Goal: Task Accomplishment & Management: Complete application form

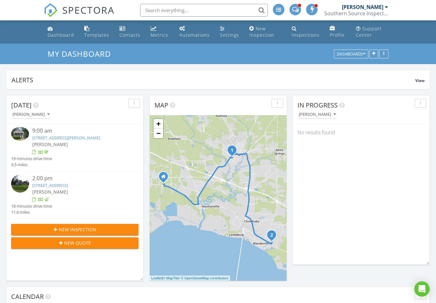
scroll to position [12, 0]
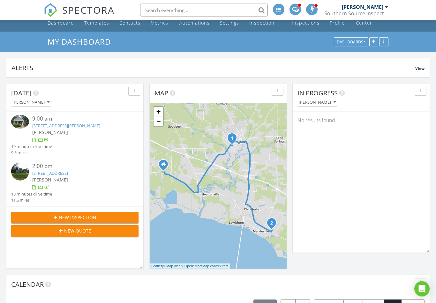
click at [82, 214] on span "New Inspection" at bounding box center [78, 217] width 38 height 7
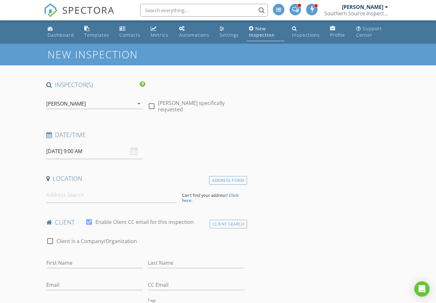
click at [90, 148] on input "08/28/2025 9:00 AM" at bounding box center [94, 152] width 97 height 16
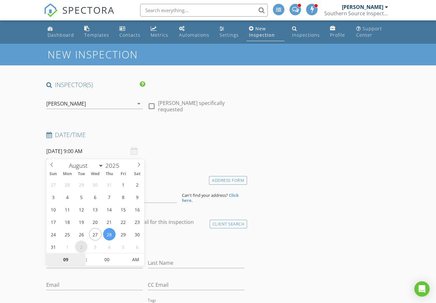
select select "8"
type input "09/02/2025 9:00 AM"
type input "01"
type input "[DATE] 1:00 PM"
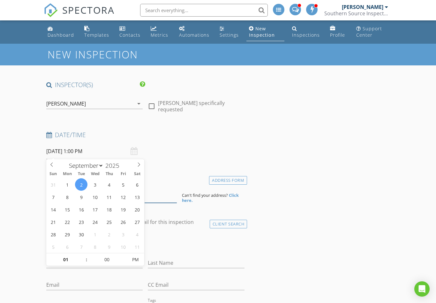
click at [159, 198] on input at bounding box center [111, 195] width 130 height 16
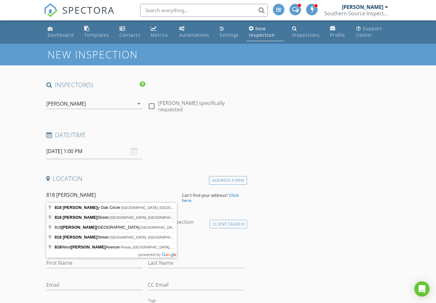
type input "818 Moss Street, New Orleans, LA, USA"
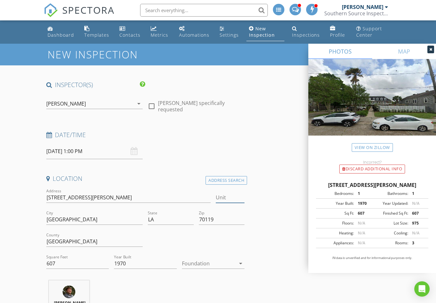
click at [237, 197] on input "Unit" at bounding box center [230, 197] width 29 height 11
type input "101"
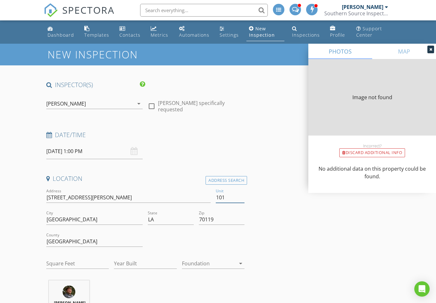
type input "101"
click at [431, 51] on icon at bounding box center [430, 50] width 3 height 4
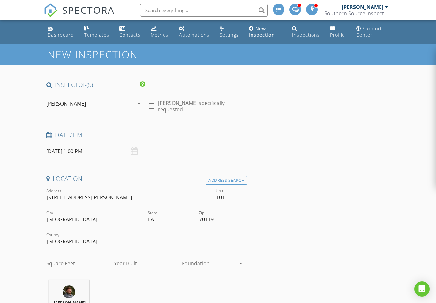
type input "831"
type input "1970"
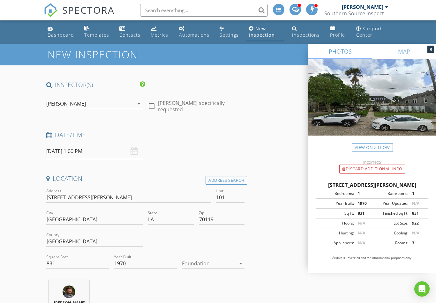
click at [431, 50] on icon at bounding box center [430, 50] width 3 height 4
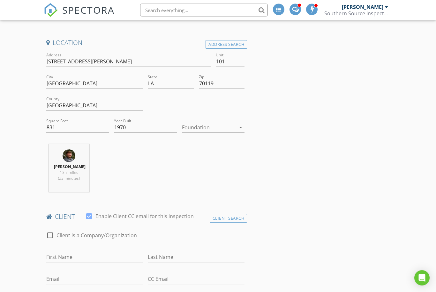
scroll to position [145, 0]
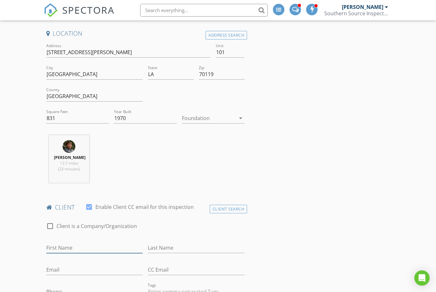
click at [94, 247] on input "First Name" at bounding box center [94, 248] width 97 height 11
type input "Scott"
type input "Lemoine"
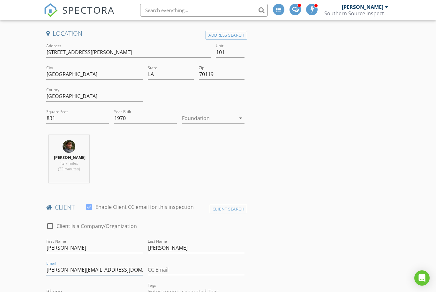
type input "scott@firstlight-nola.com"
click at [125, 292] on input "Phone" at bounding box center [94, 292] width 97 height 11
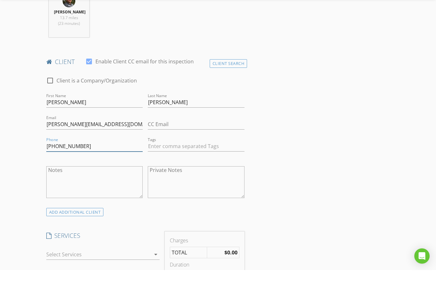
type input "504-628-1280"
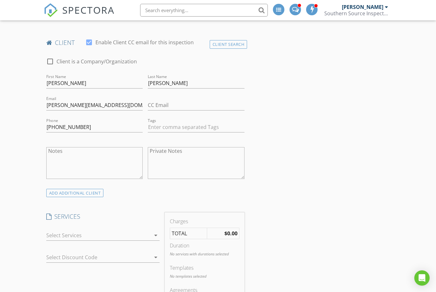
scroll to position [311, 0]
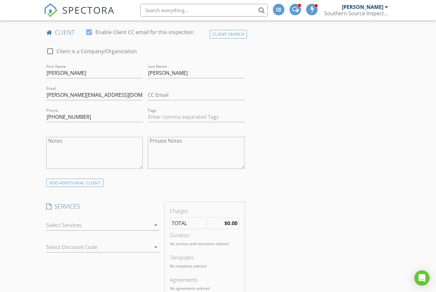
scroll to position [337, 0]
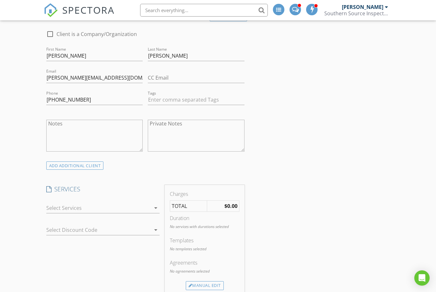
click at [138, 209] on div at bounding box center [98, 208] width 105 height 10
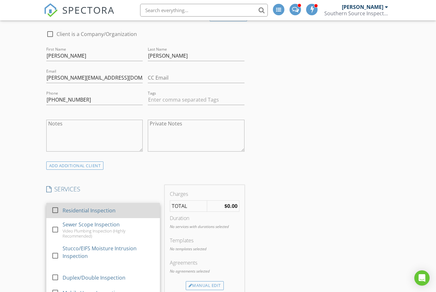
click at [57, 209] on div at bounding box center [55, 210] width 11 height 11
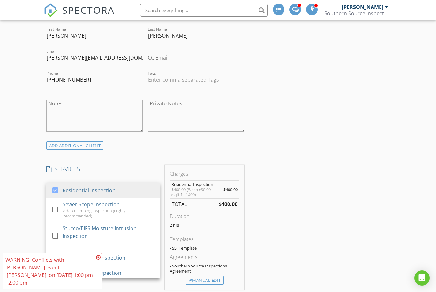
scroll to position [397, 0]
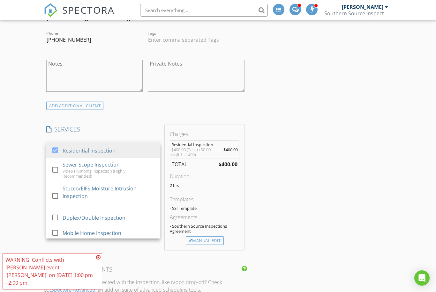
click at [97, 260] on icon at bounding box center [98, 257] width 4 height 5
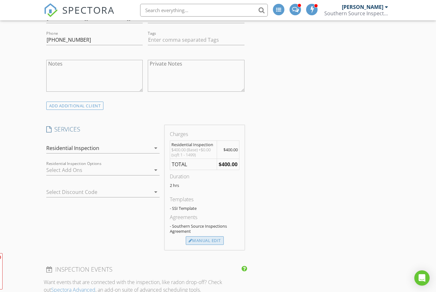
click at [209, 238] on div "Manual Edit" at bounding box center [205, 241] width 38 height 9
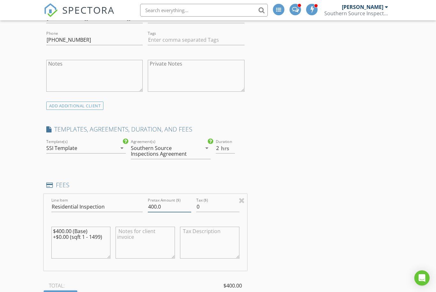
click at [157, 206] on input "400.0" at bounding box center [169, 207] width 43 height 11
type input "375.0"
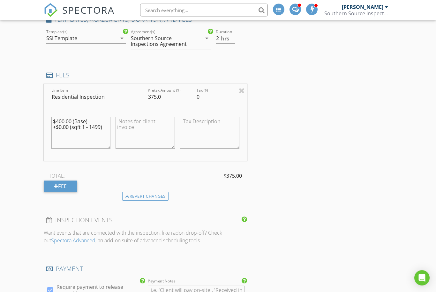
scroll to position [674, 0]
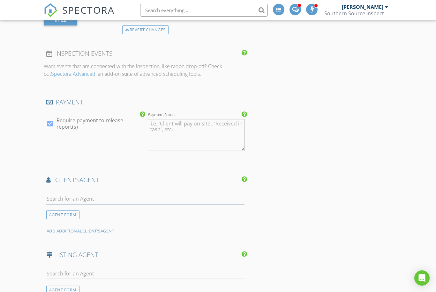
click at [204, 200] on input "text" at bounding box center [145, 199] width 198 height 11
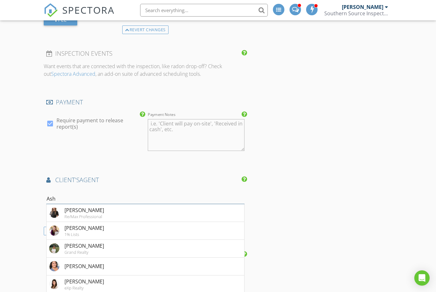
type input "Ashl"
click at [111, 284] on li "Ashley Glueck eXp Realty" at bounding box center [145, 285] width 197 height 18
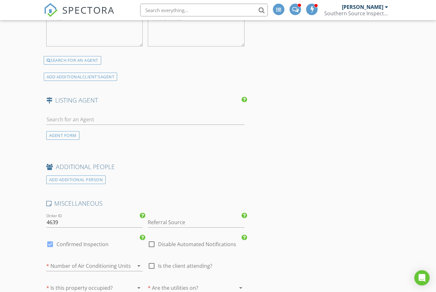
scroll to position [985, 0]
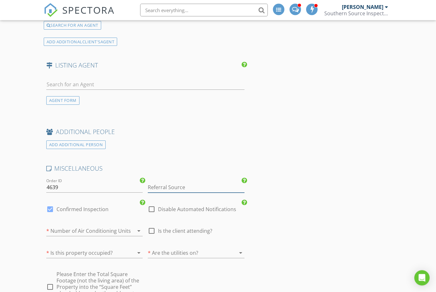
click at [223, 187] on input "Referral Source" at bounding box center [196, 188] width 97 height 11
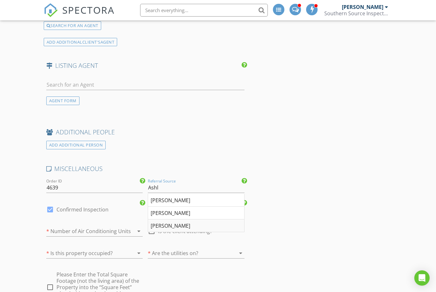
click at [198, 222] on div "Ashley Glueck" at bounding box center [196, 226] width 96 height 13
type input "Ashley Glueck"
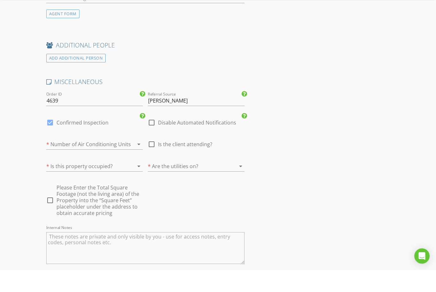
scroll to position [1182, 0]
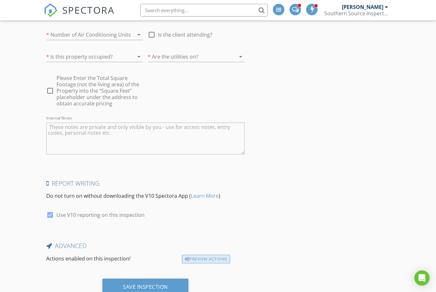
click at [223, 259] on div "Preview Actions" at bounding box center [206, 259] width 48 height 9
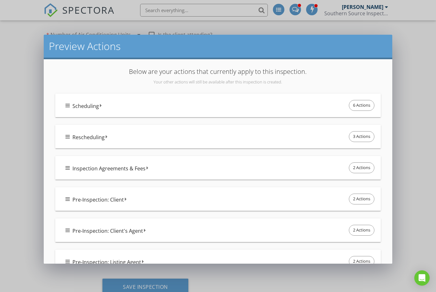
click at [68, 105] on icon at bounding box center [67, 105] width 4 height 5
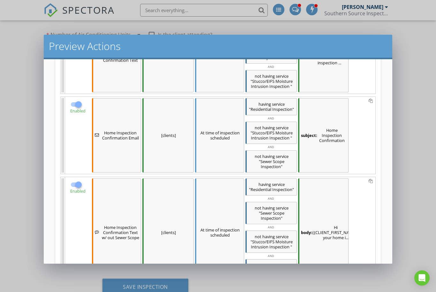
scroll to position [188, 0]
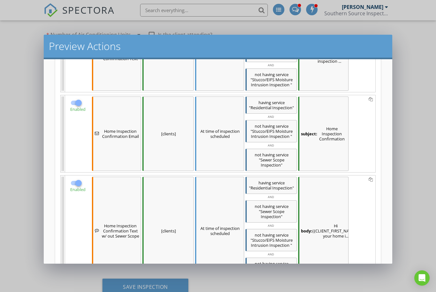
click at [329, 204] on div "body: Hi {{CLIENT_FIRST_NAME}}, your home i..." at bounding box center [323, 231] width 50 height 108
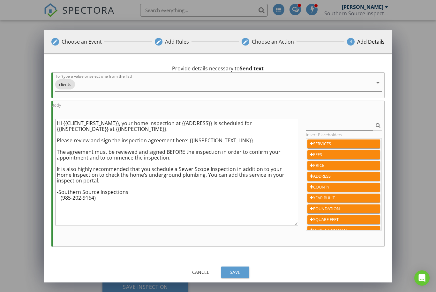
click at [58, 171] on textarea "Hi {{CLIENT_FIRST_NAME}}, your home inspection at {{ADDRESS}} is scheduled for …" at bounding box center [176, 172] width 243 height 107
click at [58, 169] on textarea "Hi {{CLIENT_FIRST_NAME}}, your home inspection at {{ADDRESS}} is scheduled for …" at bounding box center [176, 172] width 243 height 107
click at [60, 168] on textarea "Hi {{CLIENT_FIRST_NAME}}, your home inspection at {{ADDRESS}} is scheduled for …" at bounding box center [176, 172] width 243 height 107
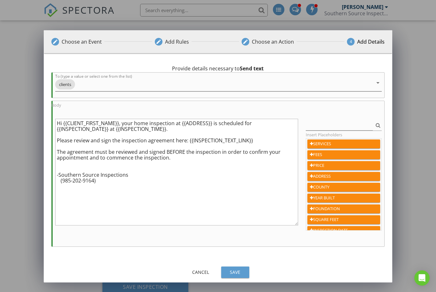
type textarea "Hi {{CLIENT_FIRST_NAME}}, your home inspection at {{ADDRESS}} is scheduled for …"
click at [241, 271] on div "Save" at bounding box center [235, 272] width 18 height 7
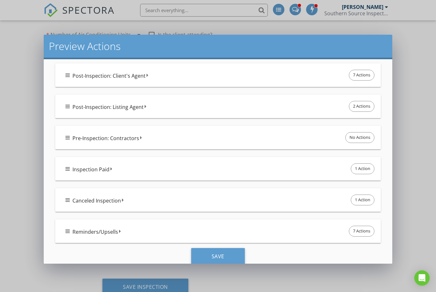
scroll to position [723, 0]
click at [66, 230] on icon at bounding box center [67, 231] width 4 height 5
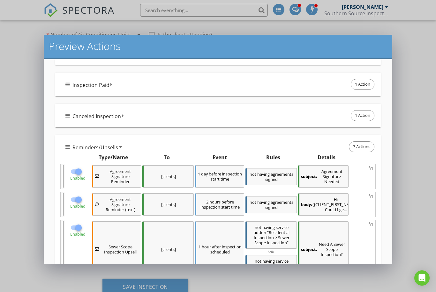
scroll to position [818, 0]
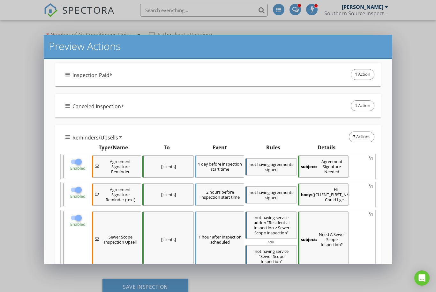
click at [79, 219] on div at bounding box center [78, 218] width 11 height 11
checkbox input "false"
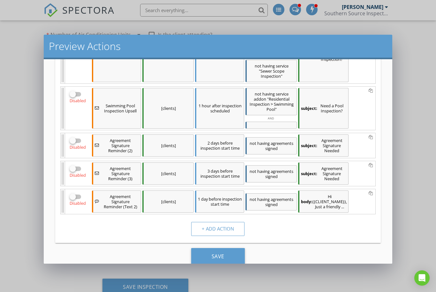
scroll to position [1003, 0]
click at [228, 258] on div "Save" at bounding box center [218, 257] width 54 height 17
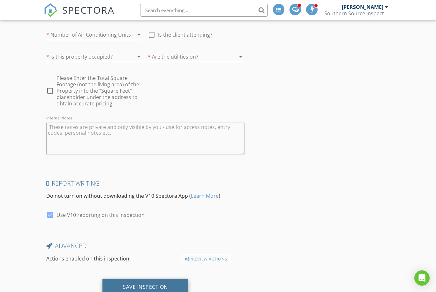
click at [166, 285] on div "Save Inspection" at bounding box center [145, 287] width 45 height 6
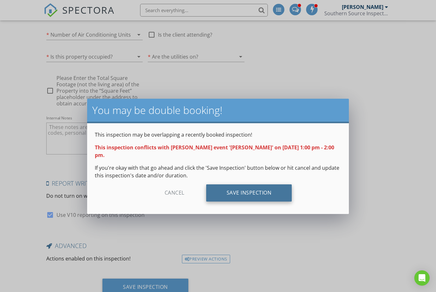
click at [255, 193] on div "Save Inspection" at bounding box center [249, 193] width 86 height 17
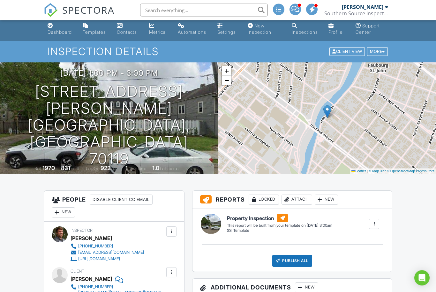
scroll to position [3, 0]
click at [56, 37] on link "Dashboard" at bounding box center [60, 29] width 30 height 18
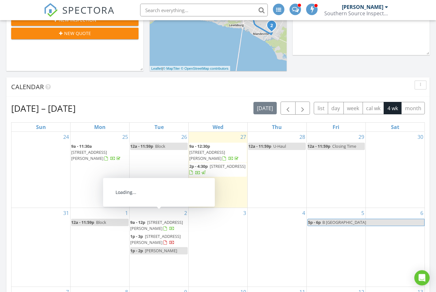
scroll to position [210, 0]
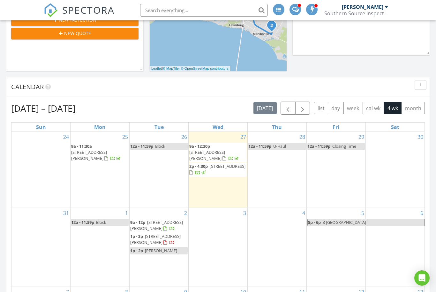
click at [146, 248] on span "[PERSON_NAME]" at bounding box center [161, 251] width 32 height 6
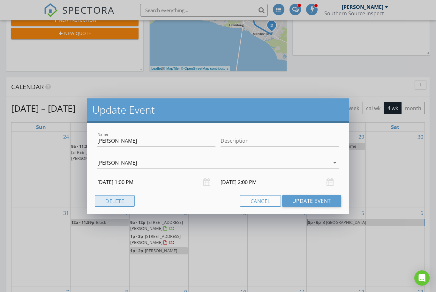
click at [97, 202] on button "Delete" at bounding box center [115, 201] width 40 height 11
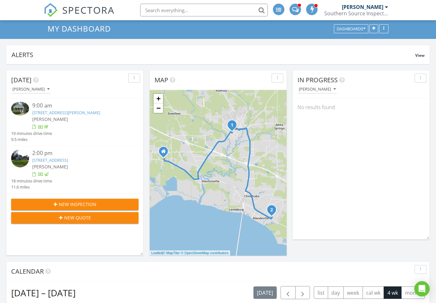
scroll to position [0, 0]
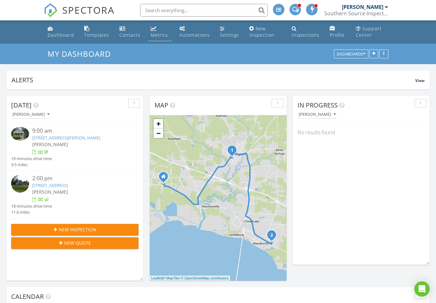
click at [155, 32] on div "Metrics" at bounding box center [160, 35] width 18 height 6
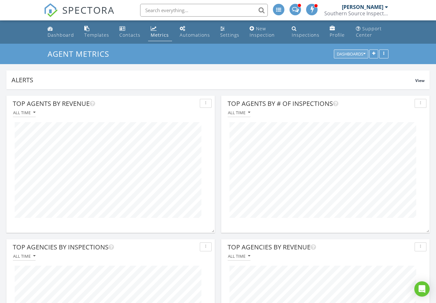
click at [362, 55] on div "Dashboards" at bounding box center [351, 54] width 29 height 4
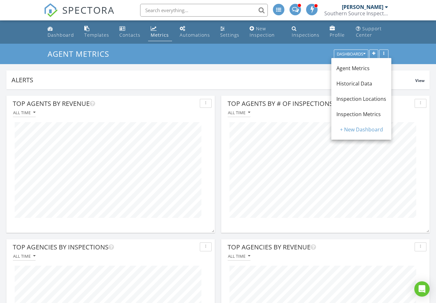
click at [366, 112] on span "Inspection Metrics" at bounding box center [358, 114] width 44 height 7
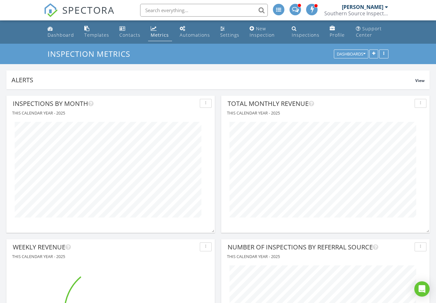
scroll to position [137, 208]
click at [54, 33] on div "Dashboard" at bounding box center [61, 35] width 26 height 6
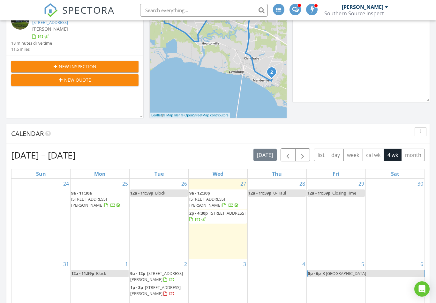
click at [290, 143] on div "Calendar Aug 24 – Sep 20, 2025 today list day week cal wk 4 wk month Sun Mon Tu…" at bounding box center [217, 278] width 423 height 309
click at [290, 152] on span "button" at bounding box center [288, 155] width 8 height 8
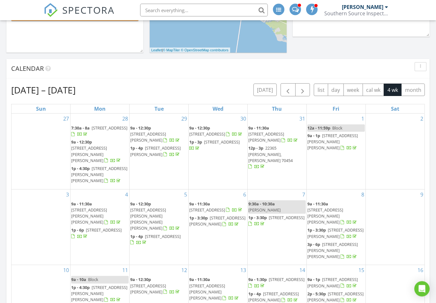
scroll to position [229, 0]
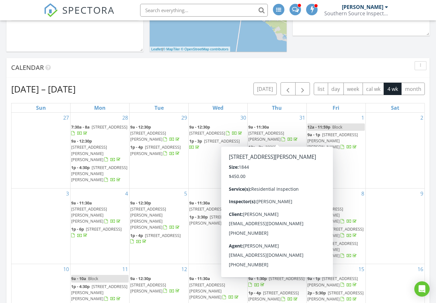
click at [157, 64] on div "Calendar" at bounding box center [213, 68] width 404 height 10
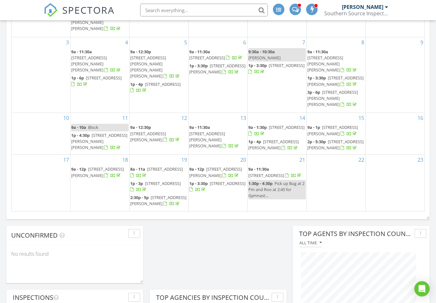
scroll to position [399, 0]
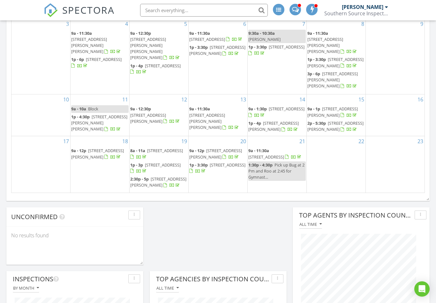
click at [215, 208] on div "Today Boyce Yarbro 9:00 am 505 W 14th Ave, Covington, LA 70433 Boyce Yarbro 19 …" at bounding box center [218, 125] width 436 height 868
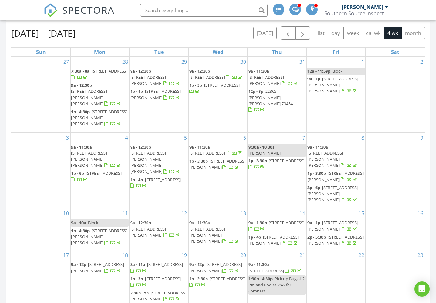
scroll to position [272, 0]
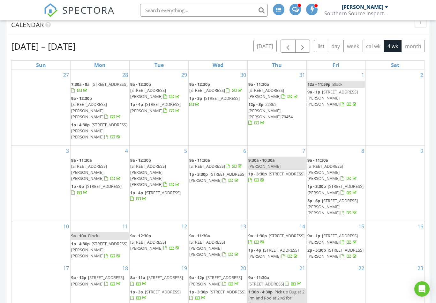
click at [162, 49] on div "Jul 27 – Aug 23, 2025 today list day week cal wk 4 wk month" at bounding box center [217, 46] width 413 height 13
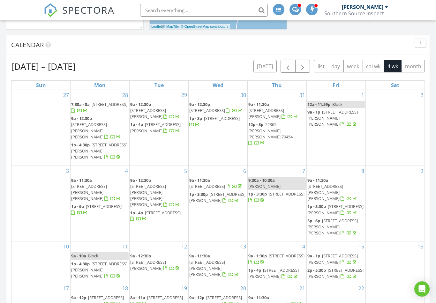
scroll to position [245, 0]
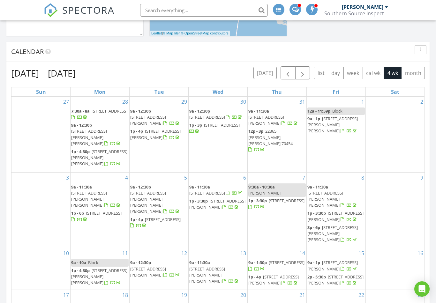
click at [214, 60] on div "Calendar" at bounding box center [217, 51] width 423 height 19
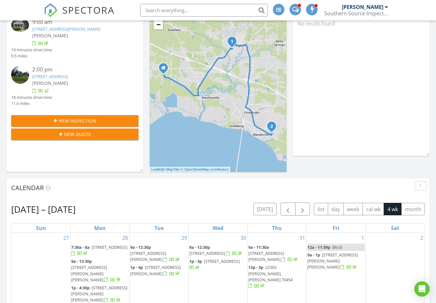
scroll to position [0, 0]
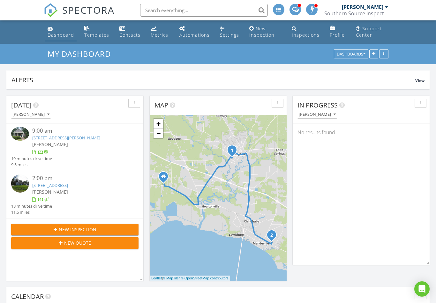
click at [54, 35] on div "Dashboard" at bounding box center [61, 35] width 26 height 6
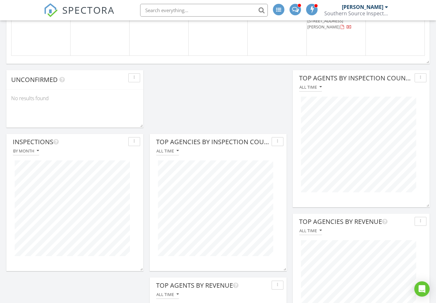
scroll to position [255, 0]
